Goal: Task Accomplishment & Management: Use online tool/utility

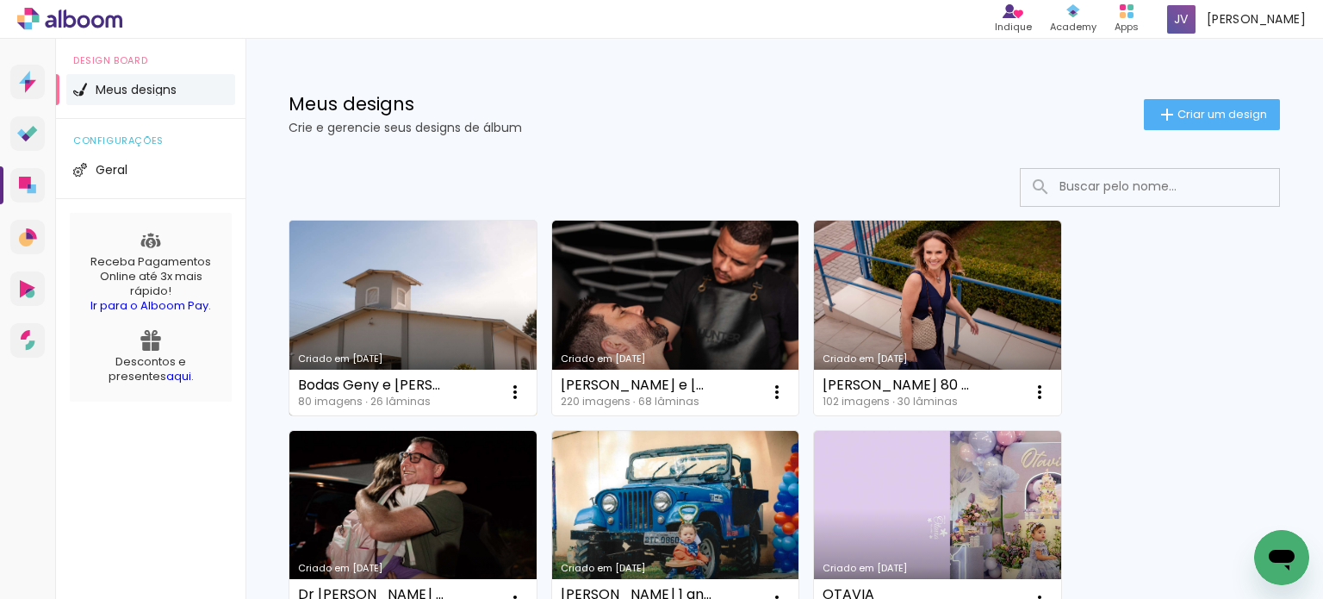
click at [466, 289] on link "Criado em [DATE]" at bounding box center [412, 318] width 247 height 195
